Goal: Use online tool/utility: Use online tool/utility

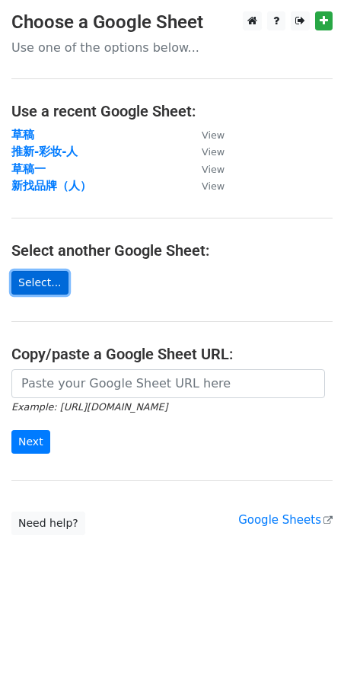
click at [45, 278] on link "Select..." at bounding box center [39, 283] width 57 height 24
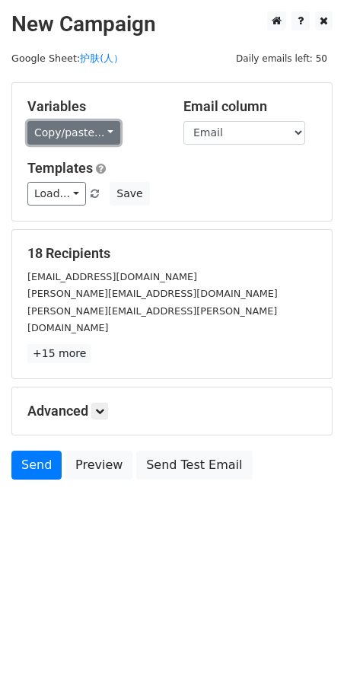
click at [103, 135] on link "Copy/paste..." at bounding box center [73, 133] width 93 height 24
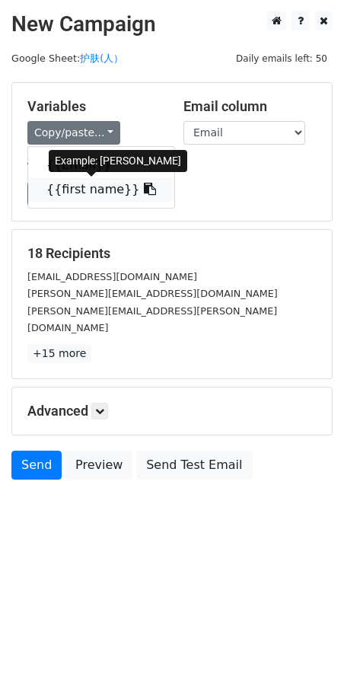
click at [98, 190] on link "{{first name}}" at bounding box center [101, 189] width 146 height 24
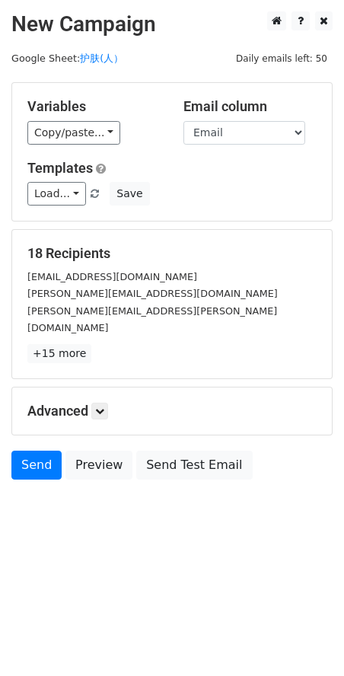
drag, startPoint x: 87, startPoint y: 615, endPoint x: 71, endPoint y: 606, distance: 18.1
click at [86, 614] on html "New Campaign Daily emails left: 50 Google Sheet: 护肤(人） Variables Copy/paste... …" at bounding box center [172, 338] width 344 height 676
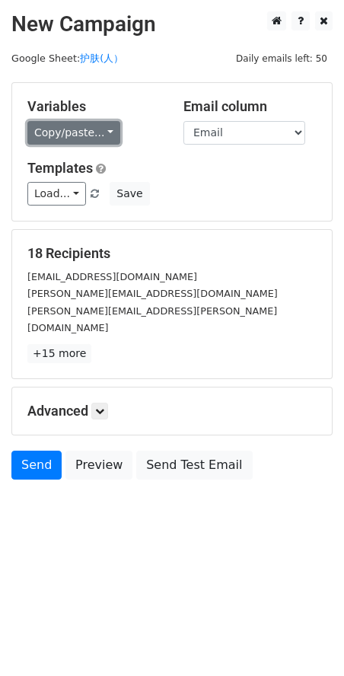
click at [96, 136] on link "Copy/paste..." at bounding box center [73, 133] width 93 height 24
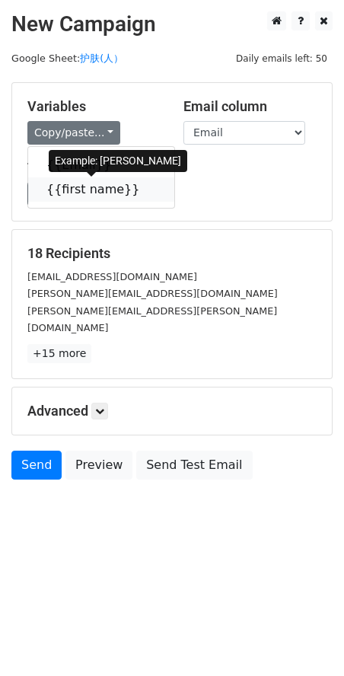
drag, startPoint x: 96, startPoint y: 187, endPoint x: 84, endPoint y: 191, distance: 12.8
click at [95, 188] on link "{{first name}}" at bounding box center [101, 189] width 146 height 24
